Goal: Task Accomplishment & Management: Manage account settings

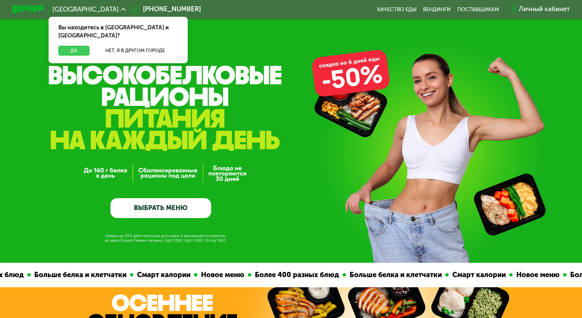
click at [74, 46] on button "Да" at bounding box center [73, 51] width 31 height 10
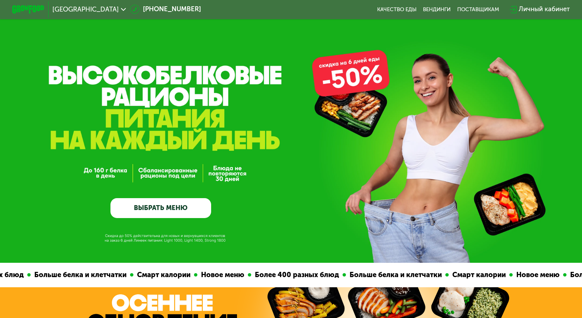
click at [539, 8] on div "Личный кабинет" at bounding box center [544, 10] width 51 height 10
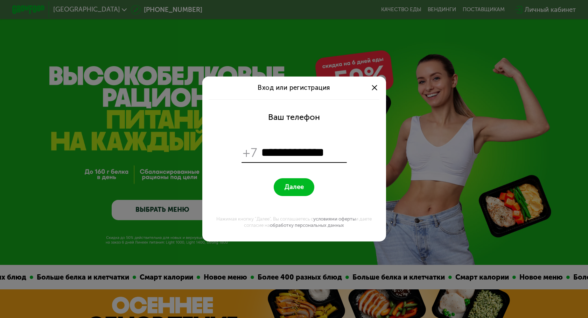
click at [304, 187] on button "Далее" at bounding box center [294, 186] width 41 height 17
drag, startPoint x: 262, startPoint y: 151, endPoint x: 350, endPoint y: 152, distance: 87.8
click at [350, 152] on form "**********" at bounding box center [294, 170] width 174 height 142
click at [292, 187] on span "Далее" at bounding box center [293, 187] width 19 height 8
click at [276, 150] on input "**********" at bounding box center [303, 152] width 84 height 15
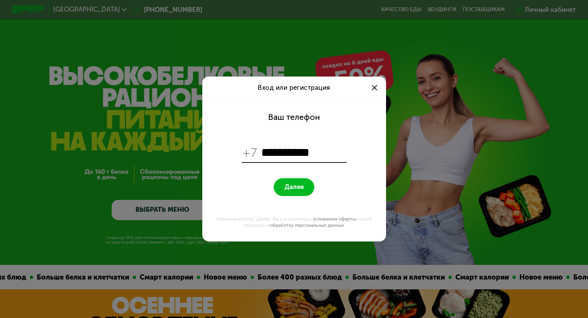
type input "**********"
click at [274, 178] on button "Далее" at bounding box center [294, 186] width 41 height 17
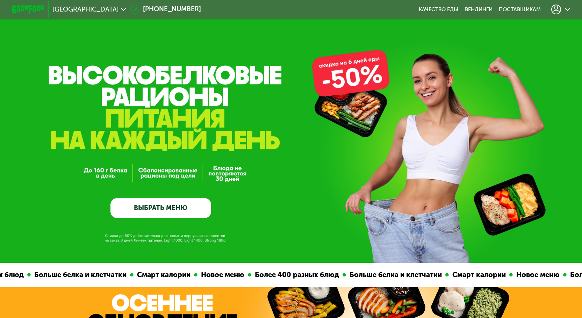
click at [570, 8] on icon at bounding box center [567, 9] width 5 height 5
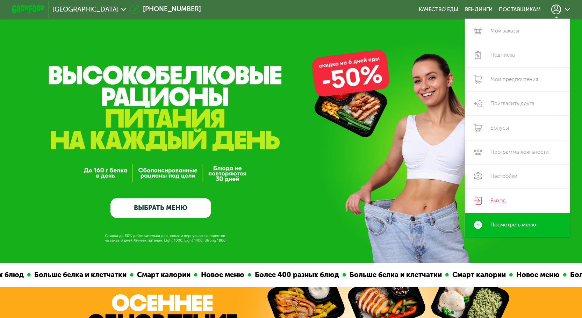
click at [427, 37] on div "GrowFood — доставка правильного питания ВЫБРАТЬ МЕНЮ" at bounding box center [291, 131] width 582 height 263
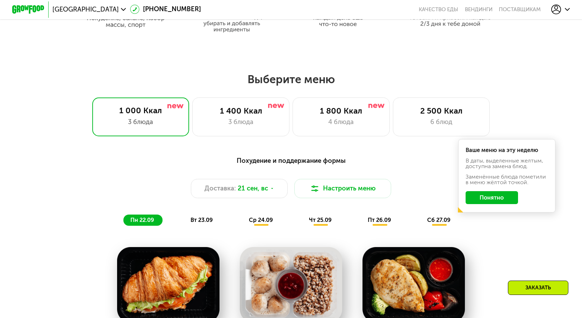
scroll to position [455, 0]
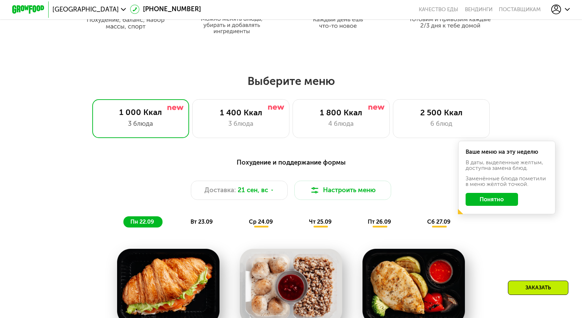
click at [500, 202] on button "Понятно" at bounding box center [492, 199] width 52 height 13
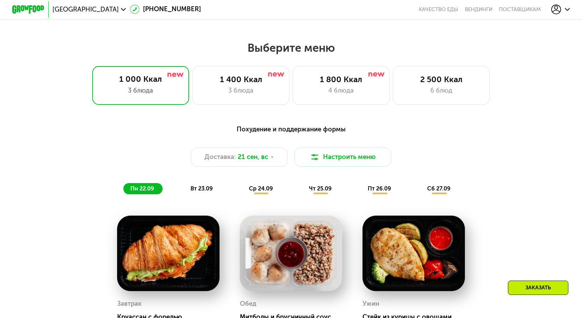
scroll to position [560, 0]
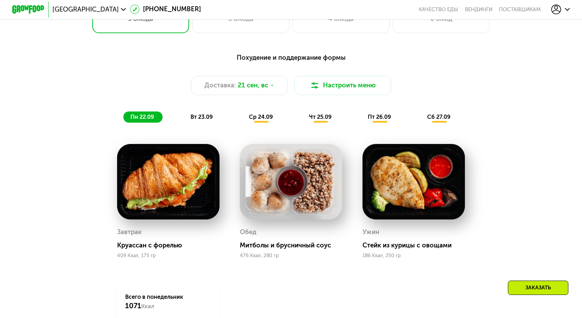
click at [264, 120] on span "ср 24.09" at bounding box center [261, 117] width 24 height 7
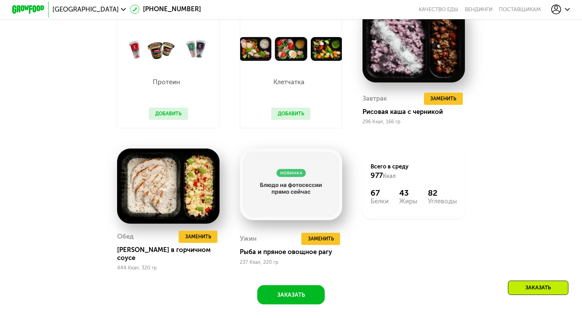
scroll to position [700, 0]
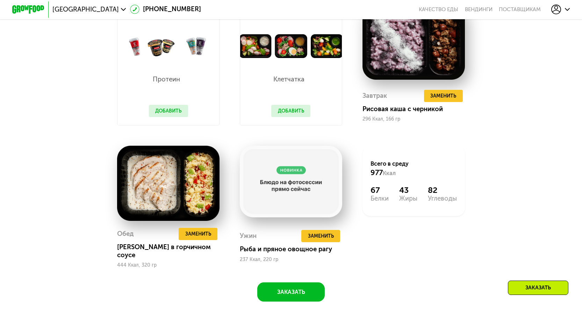
click at [402, 273] on div "Всего в среду 977 Ккал 67 Белки 43 Жиры 82 Углеводы" at bounding box center [414, 207] width 123 height 143
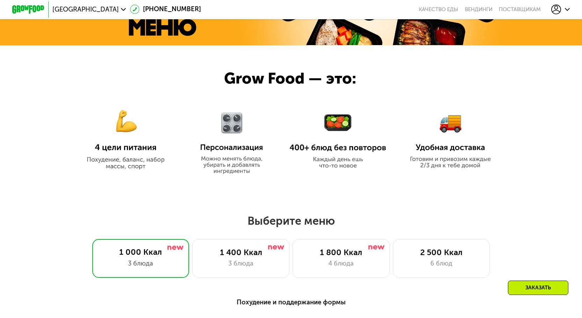
scroll to position [455, 0]
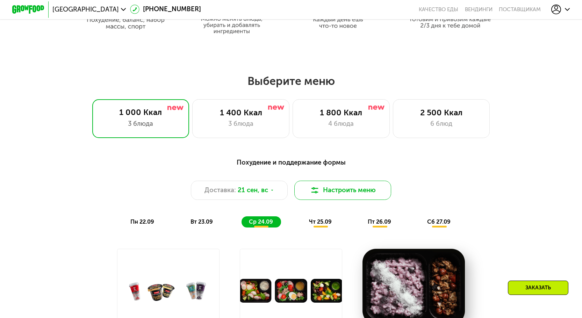
click at [358, 189] on button "Настроить меню" at bounding box center [343, 191] width 97 height 20
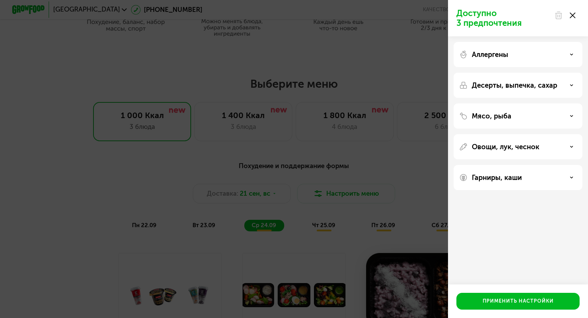
click at [571, 14] on use at bounding box center [573, 16] width 6 height 6
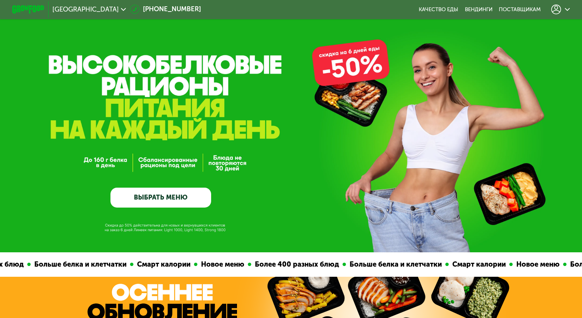
scroll to position [0, 0]
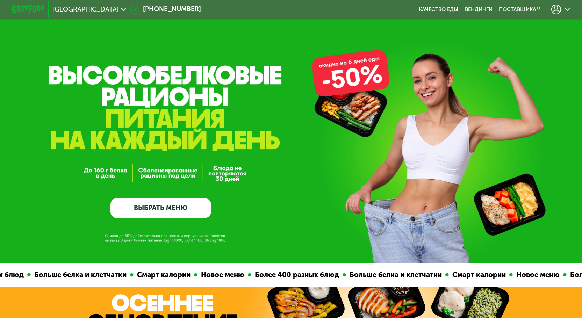
click at [155, 207] on link "ВЫБРАТЬ МЕНЮ" at bounding box center [161, 208] width 101 height 20
click at [570, 7] on icon at bounding box center [567, 9] width 5 height 5
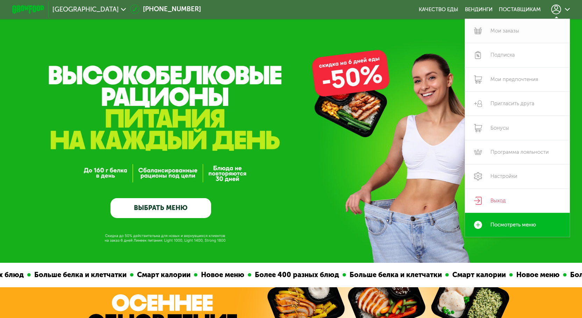
click at [506, 30] on link "Мои заказы" at bounding box center [517, 31] width 105 height 24
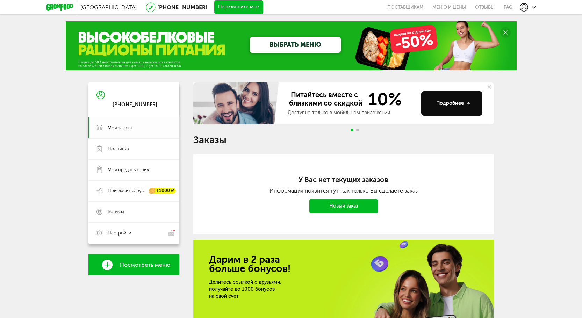
click at [115, 123] on link "Мои заказы" at bounding box center [134, 128] width 91 height 21
click at [122, 149] on span "Подписка" at bounding box center [118, 149] width 21 height 6
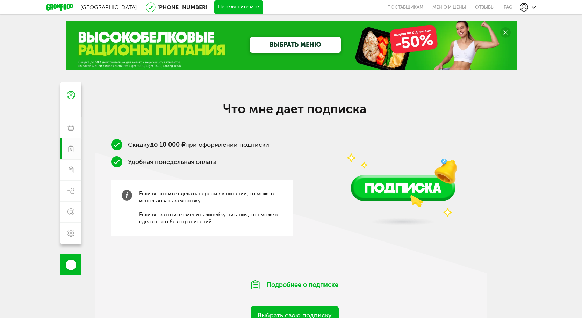
click at [533, 6] on icon at bounding box center [534, 7] width 4 height 4
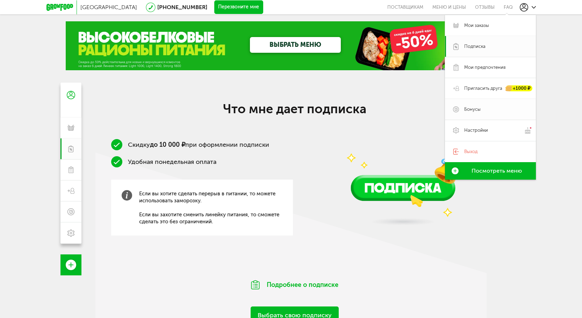
click at [472, 108] on span "Бонусы" at bounding box center [473, 109] width 16 height 6
